Goal: Find specific page/section: Find specific page/section

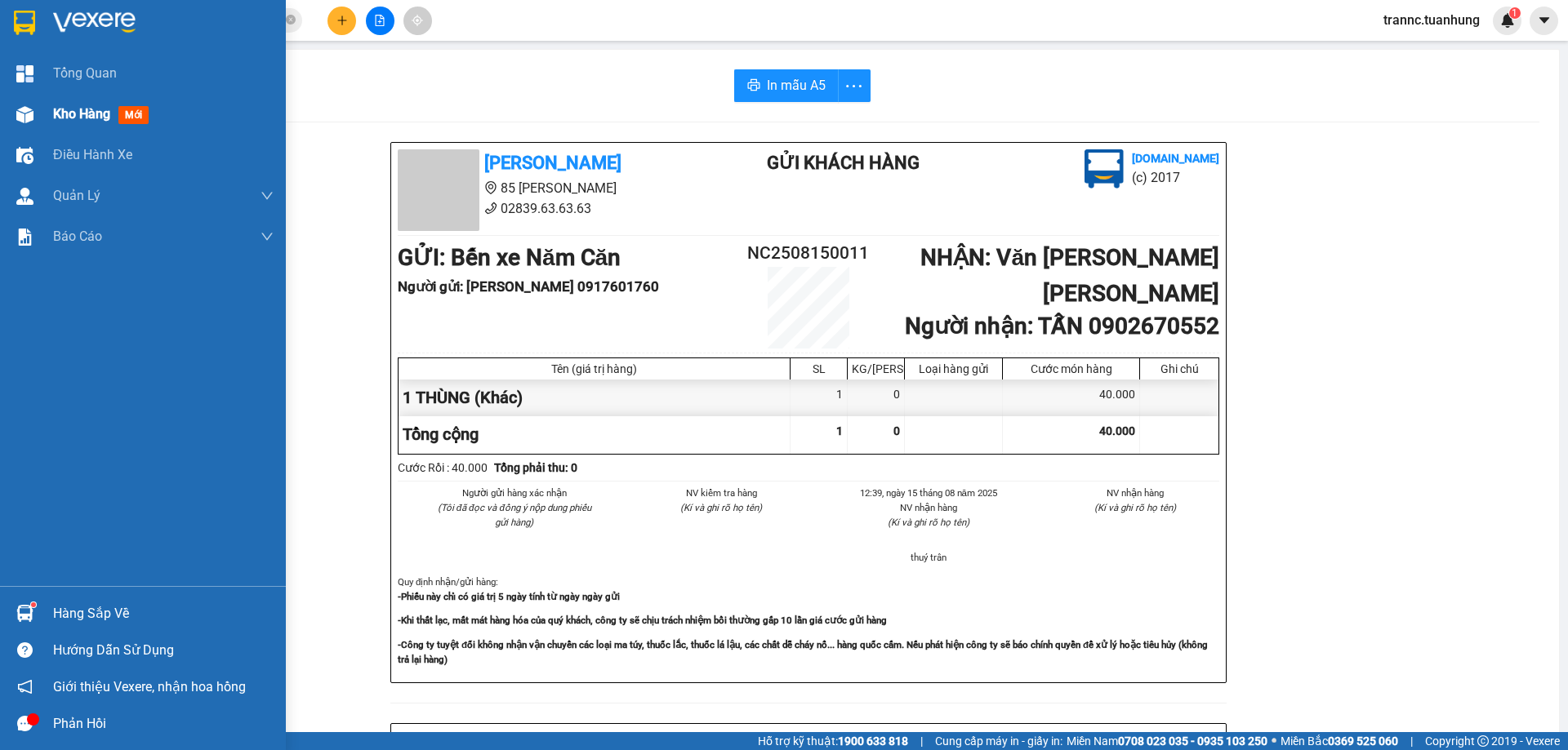
click at [135, 106] on div "Kho hàng mới" at bounding box center [104, 114] width 102 height 20
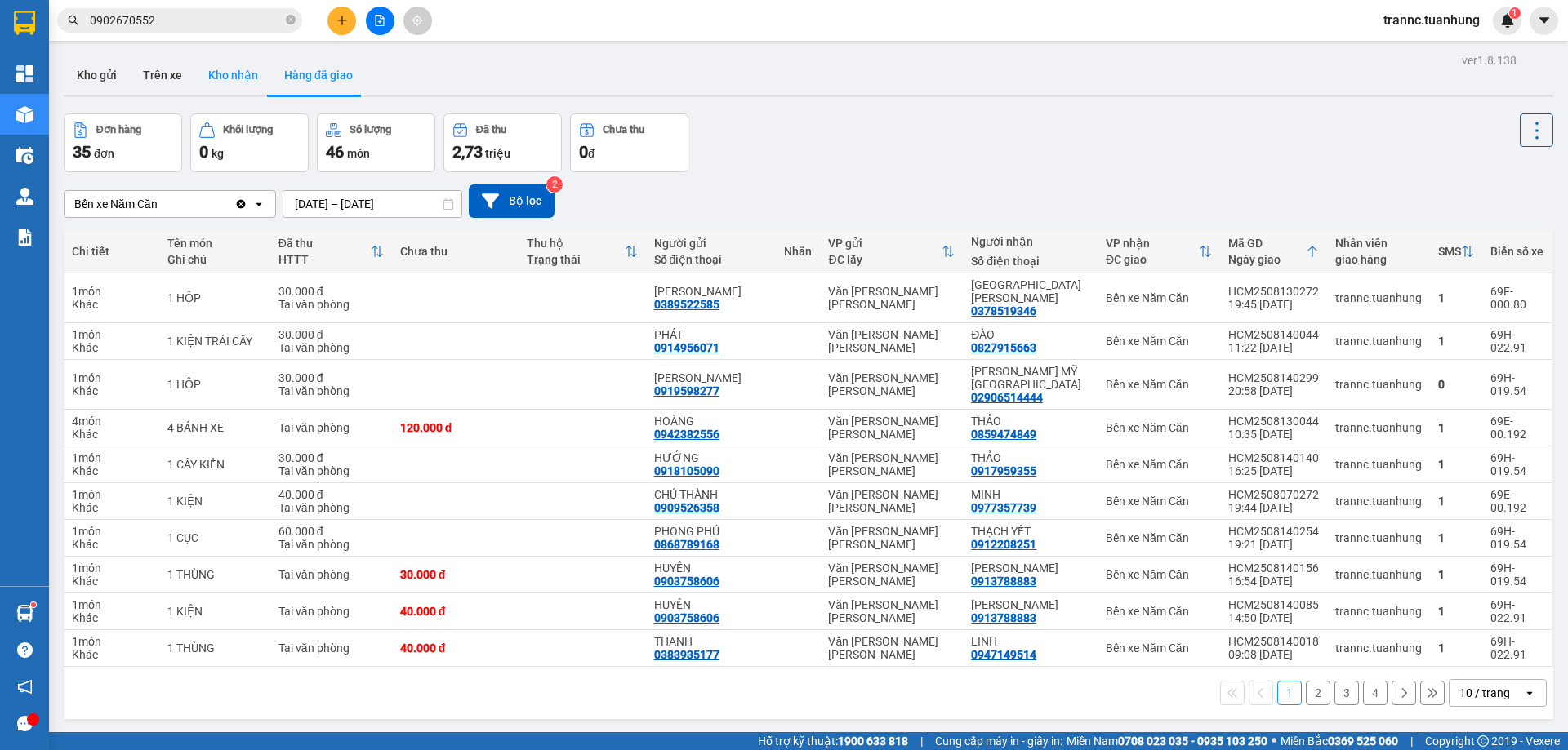
click at [217, 81] on button "Kho nhận" at bounding box center [233, 75] width 76 height 39
